Goal: Transaction & Acquisition: Obtain resource

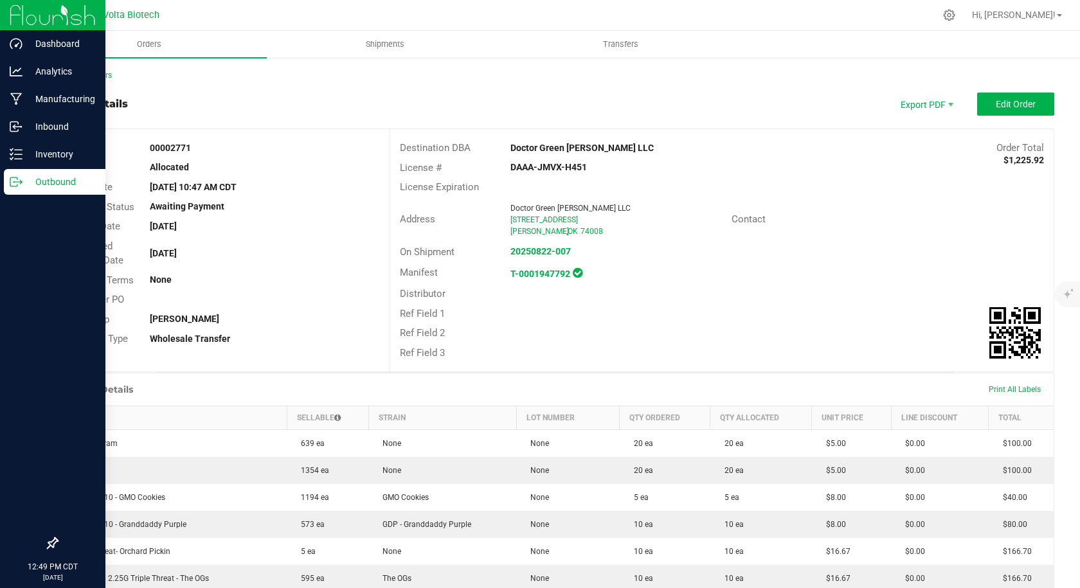
click at [23, 177] on p "Outbound" at bounding box center [60, 181] width 77 height 15
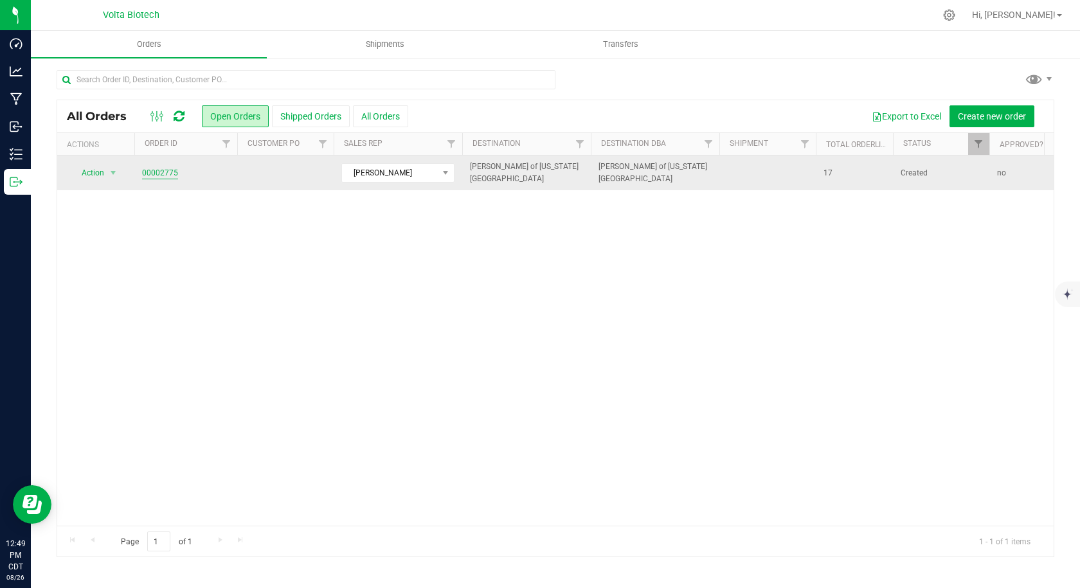
click at [148, 172] on link "00002775" at bounding box center [160, 173] width 36 height 12
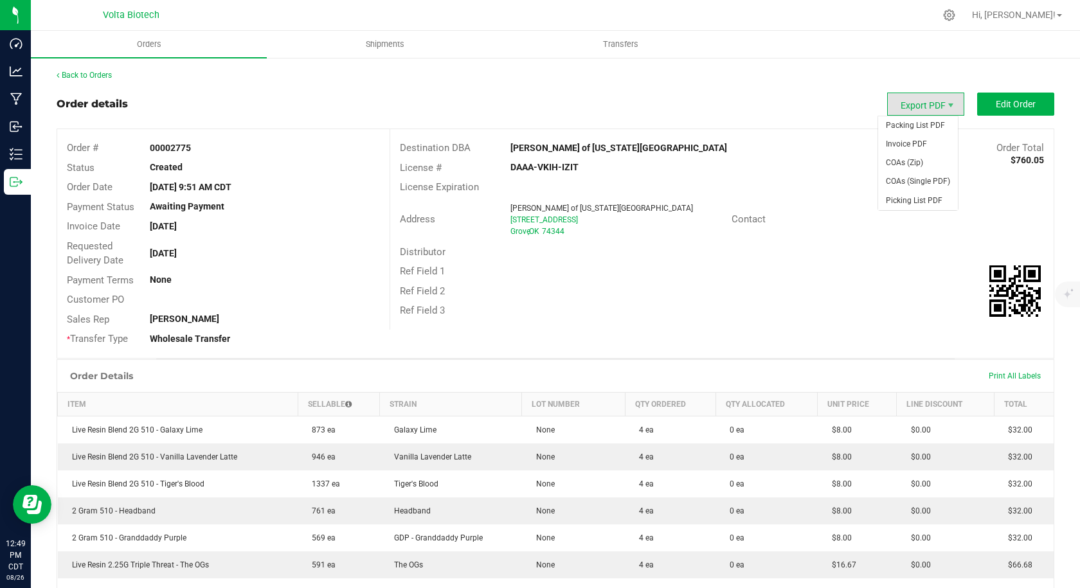
click at [914, 109] on span "Export PDF" at bounding box center [925, 104] width 77 height 23
click at [913, 148] on span "Invoice PDF" at bounding box center [918, 144] width 80 height 19
